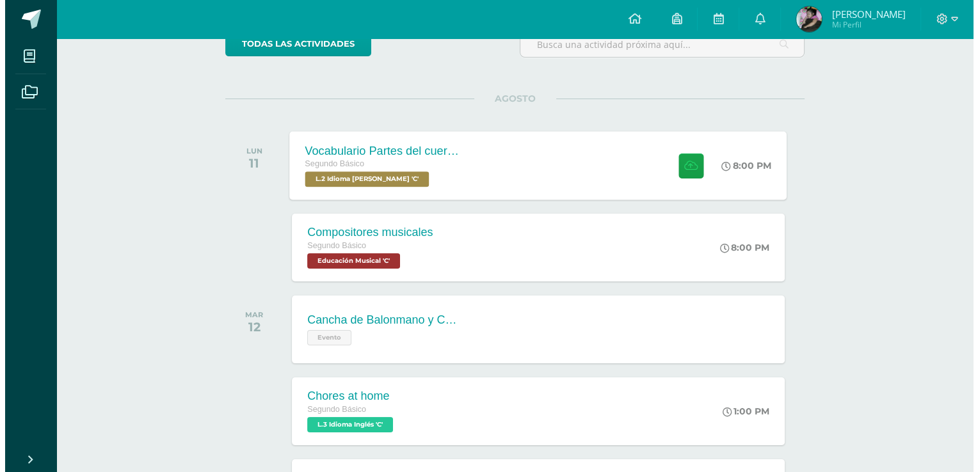
scroll to position [128, 0]
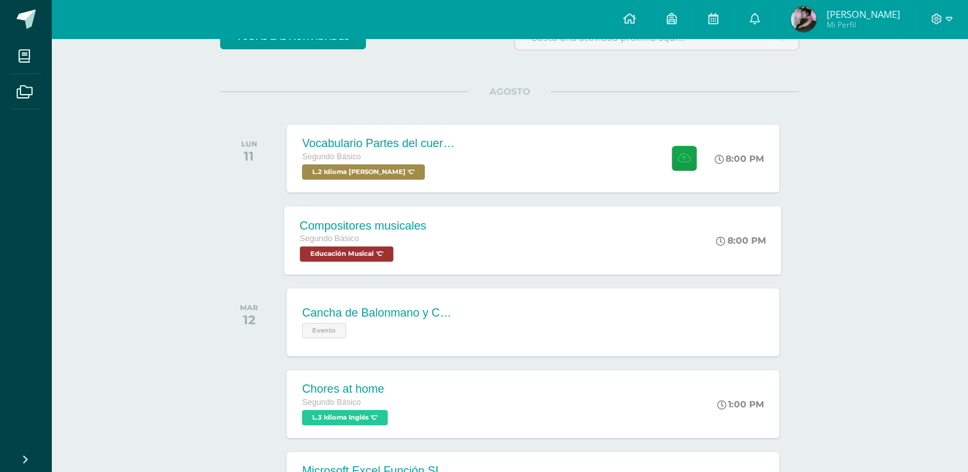
click at [509, 255] on div "Compositores musicales Segundo Básico Educación Musical 'C' 8:00 PM Compositore…" at bounding box center [533, 240] width 497 height 68
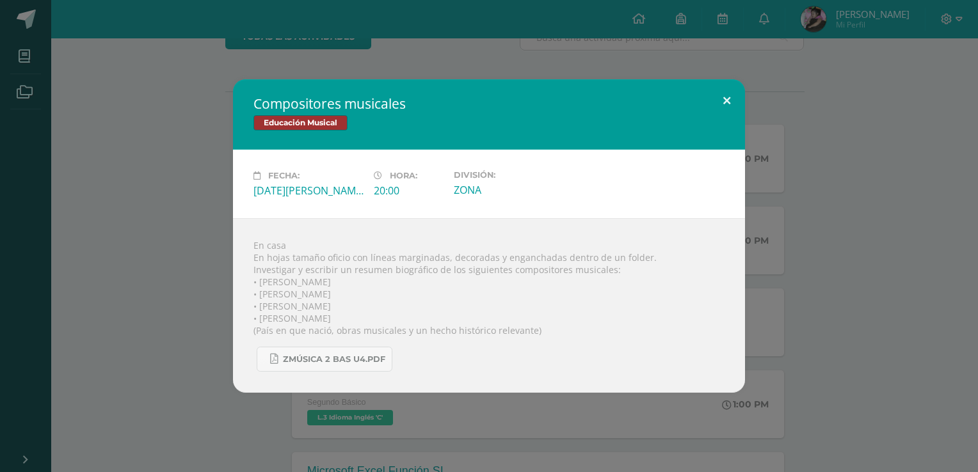
click at [741, 99] on button at bounding box center [727, 101] width 36 height 44
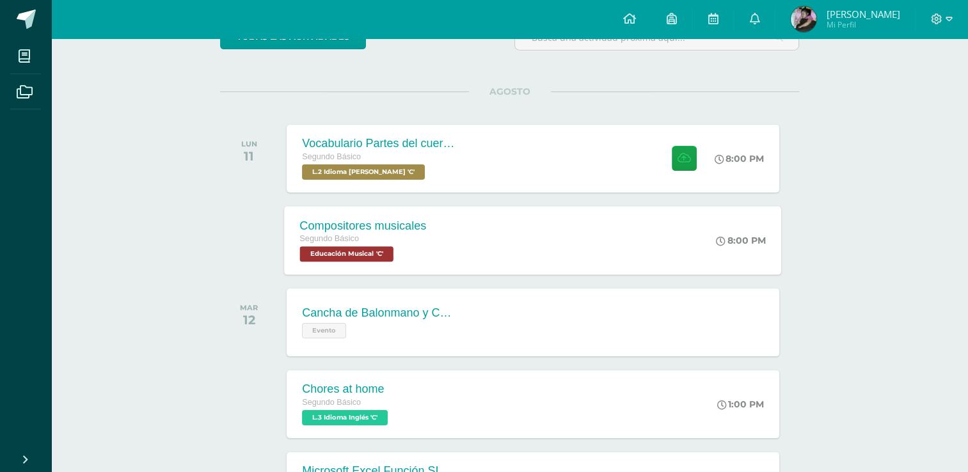
click at [456, 244] on div "Compositores musicales Segundo Básico Educación Musical 'C' 8:00 PM Compositore…" at bounding box center [533, 240] width 497 height 68
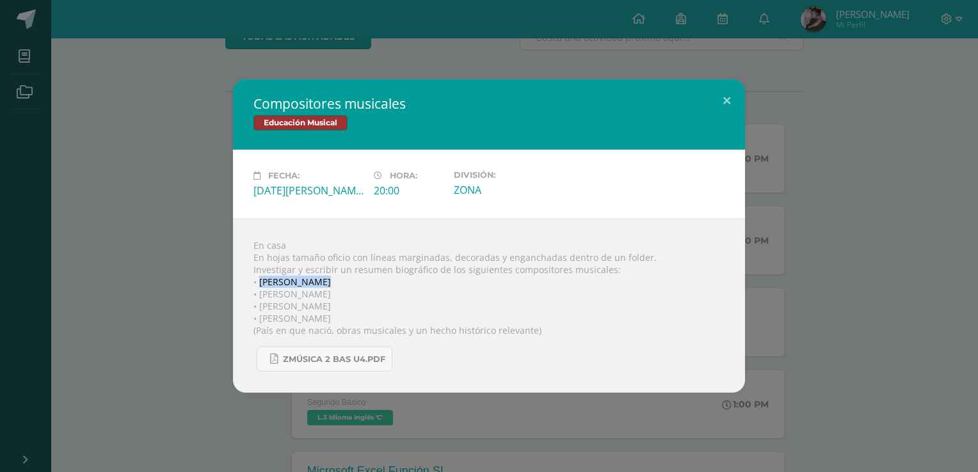
drag, startPoint x: 259, startPoint y: 280, endPoint x: 328, endPoint y: 282, distance: 69.2
click at [328, 282] on div "En casa En hojas tamaño oficio con líneas marginadas, decoradas y enganchadas d…" at bounding box center [489, 305] width 512 height 175
copy div "[PERSON_NAME]"
drag, startPoint x: 261, startPoint y: 298, endPoint x: 352, endPoint y: 292, distance: 91.1
click at [352, 292] on div "En casa En hojas tamaño oficio con líneas marginadas, decoradas y enganchadas d…" at bounding box center [489, 305] width 512 height 175
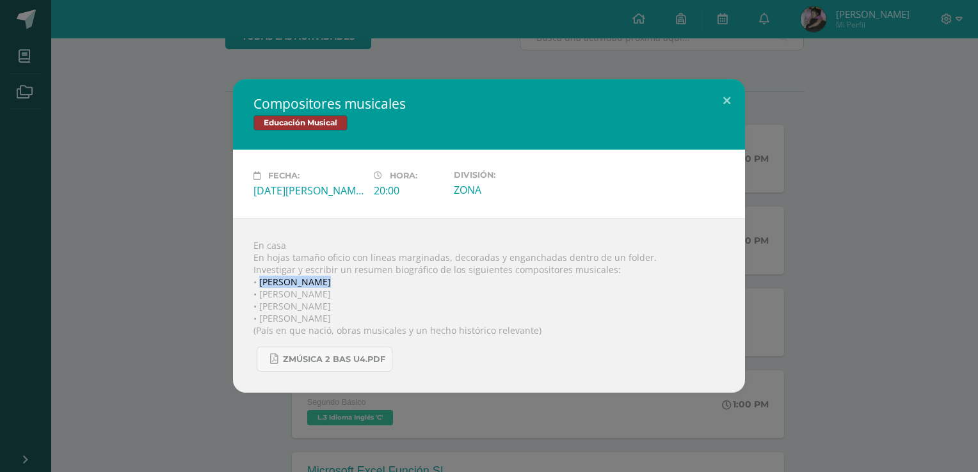
copy div "Doménico Scarlatti"
drag, startPoint x: 256, startPoint y: 305, endPoint x: 333, endPoint y: 303, distance: 76.8
click at [333, 303] on div "En casa En hojas tamaño oficio con líneas marginadas, decoradas y enganchadas d…" at bounding box center [489, 305] width 512 height 175
copy div "Antonio Vivaldi"
drag, startPoint x: 261, startPoint y: 317, endPoint x: 335, endPoint y: 316, distance: 74.3
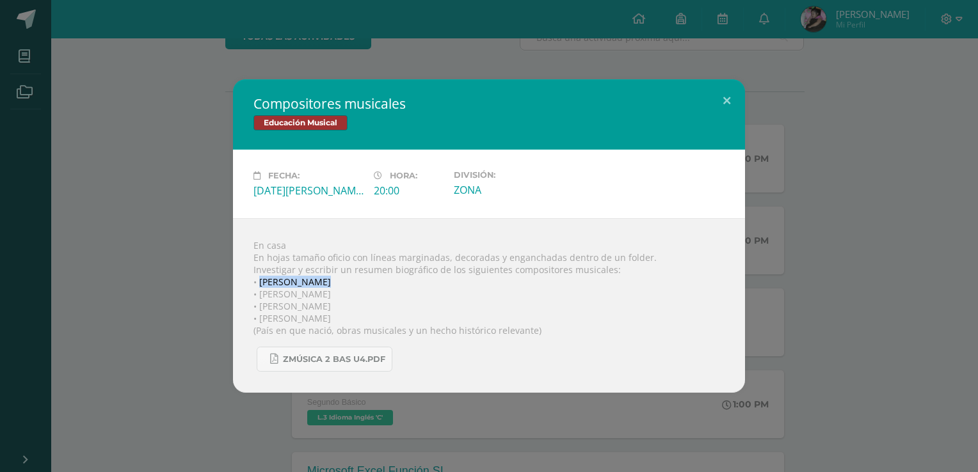
click at [335, 316] on div "En casa En hojas tamaño oficio con líneas marginadas, decoradas y enganchadas d…" at bounding box center [489, 305] width 512 height 175
drag, startPoint x: 335, startPoint y: 316, endPoint x: 362, endPoint y: 308, distance: 27.3
click at [362, 308] on div "En casa En hojas tamaño oficio con líneas marginadas, decoradas y enganchadas d…" at bounding box center [489, 305] width 512 height 175
drag, startPoint x: 261, startPoint y: 319, endPoint x: 350, endPoint y: 314, distance: 89.1
click at [350, 314] on div "En casa En hojas tamaño oficio con líneas marginadas, decoradas y enganchadas d…" at bounding box center [489, 305] width 512 height 175
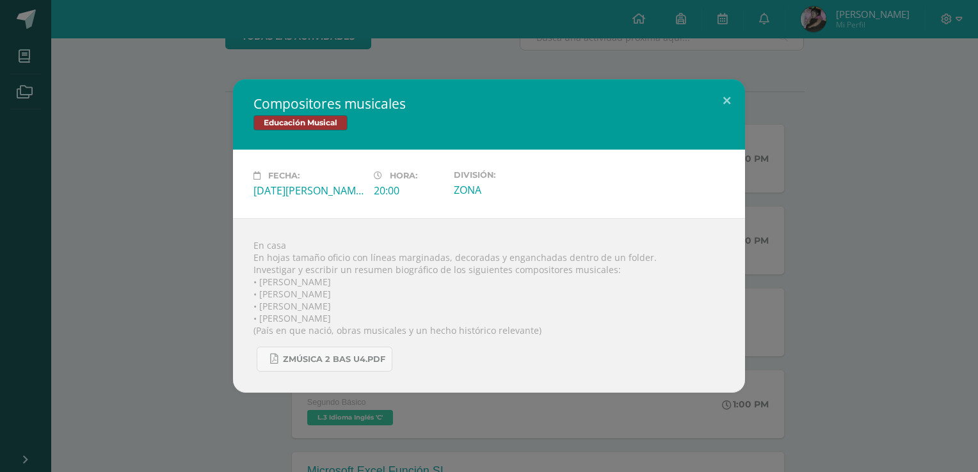
copy div "Félix Mendelsohn"
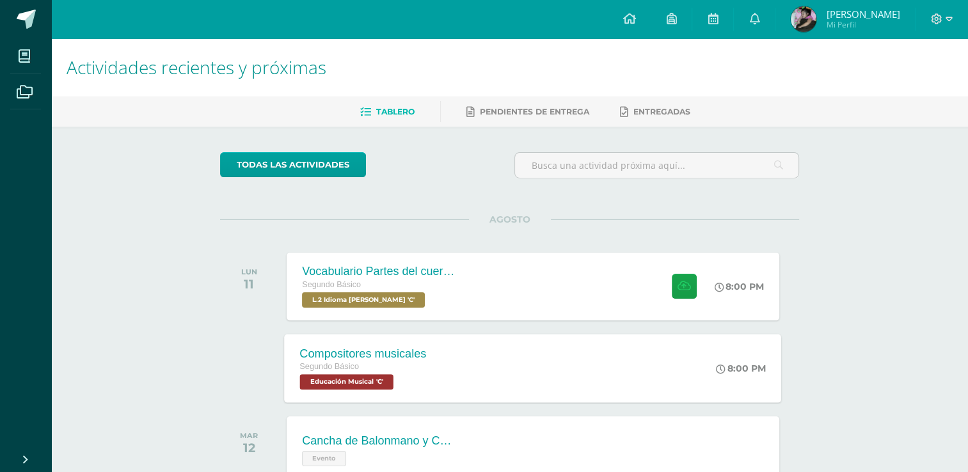
click at [482, 396] on div "Compositores musicales Segundo Básico Educación Musical 'C' 8:00 PM Compositore…" at bounding box center [533, 368] width 497 height 68
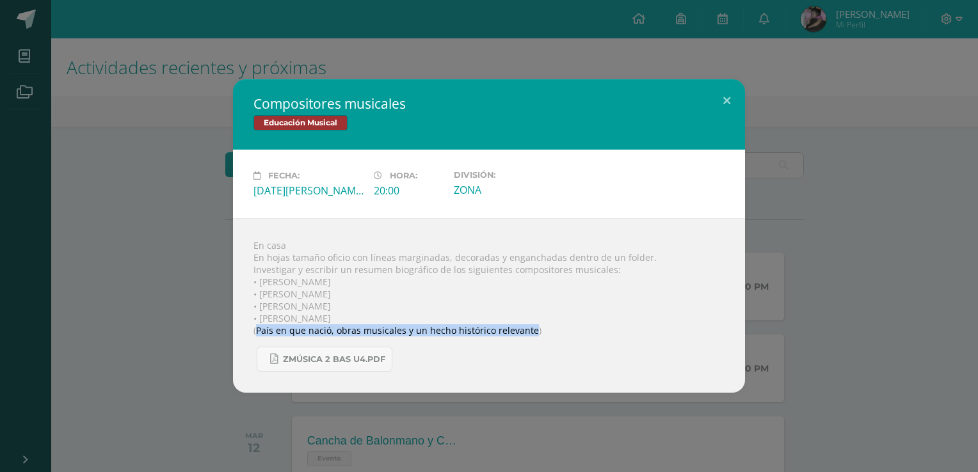
drag, startPoint x: 255, startPoint y: 333, endPoint x: 529, endPoint y: 330, distance: 274.6
click at [529, 330] on div "En casa En hojas tamaño oficio con líneas marginadas, decoradas y enganchadas d…" at bounding box center [489, 305] width 512 height 175
copy div "País en que nació, obras musicales y un hecho histórico relevante"
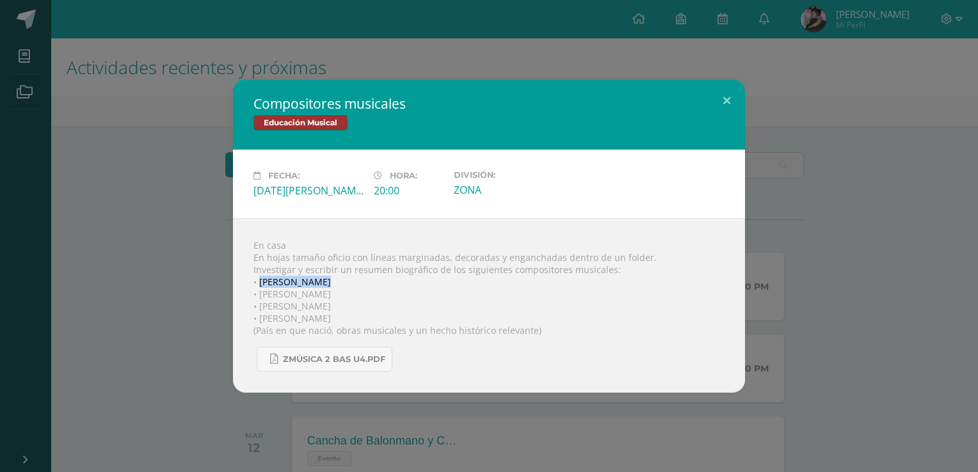
drag, startPoint x: 258, startPoint y: 279, endPoint x: 319, endPoint y: 279, distance: 60.8
click at [319, 279] on div "En casa En hojas tamaño oficio con líneas marginadas, decoradas y enganchadas d…" at bounding box center [489, 305] width 512 height 175
copy div "[PERSON_NAME]"
